Goal: Information Seeking & Learning: Check status

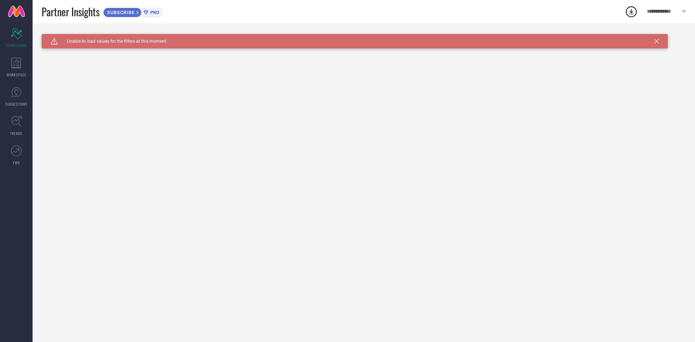
click at [657, 42] on icon at bounding box center [657, 41] width 4 height 4
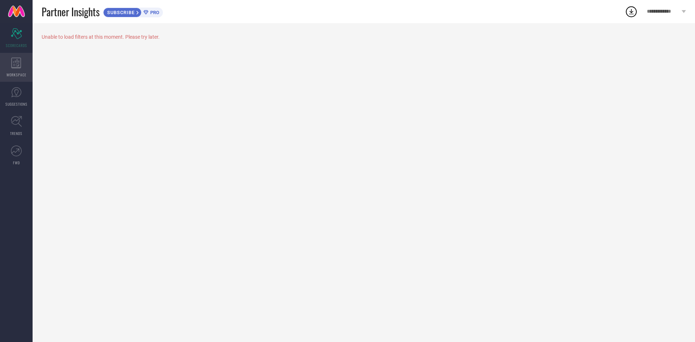
click at [17, 59] on icon at bounding box center [16, 63] width 10 height 11
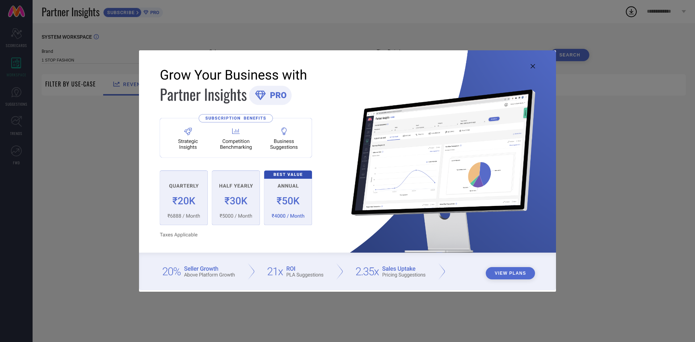
type input "1 STOP FASHION"
type input "All"
click at [535, 67] on icon at bounding box center [533, 66] width 4 height 4
